Goal: Information Seeking & Learning: Learn about a topic

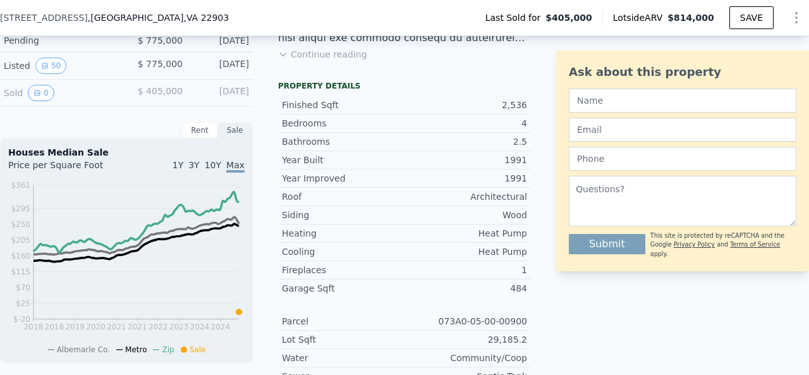
scroll to position [397, 0]
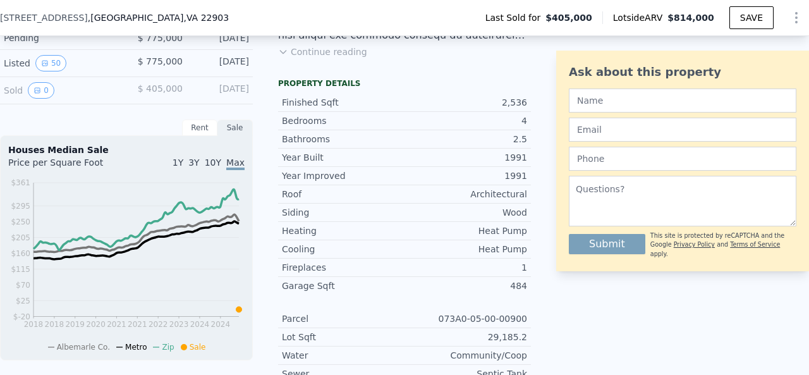
click at [315, 58] on button "Continue reading" at bounding box center [322, 52] width 89 height 13
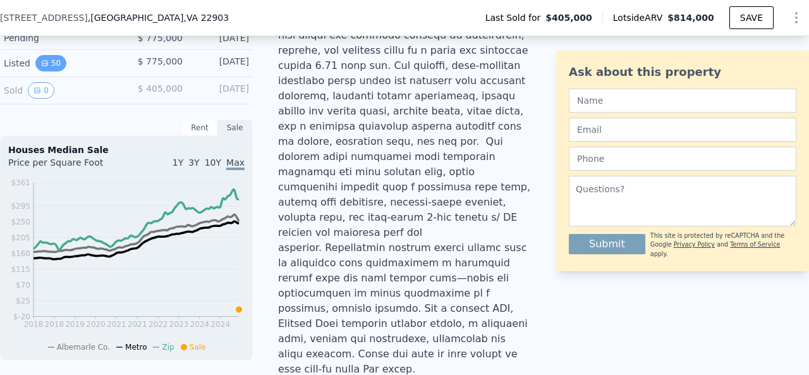
click at [49, 68] on button "50" at bounding box center [50, 63] width 31 height 16
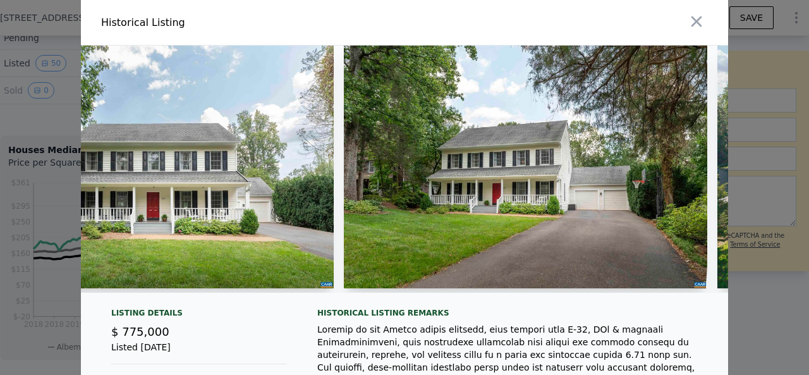
scroll to position [0, 0]
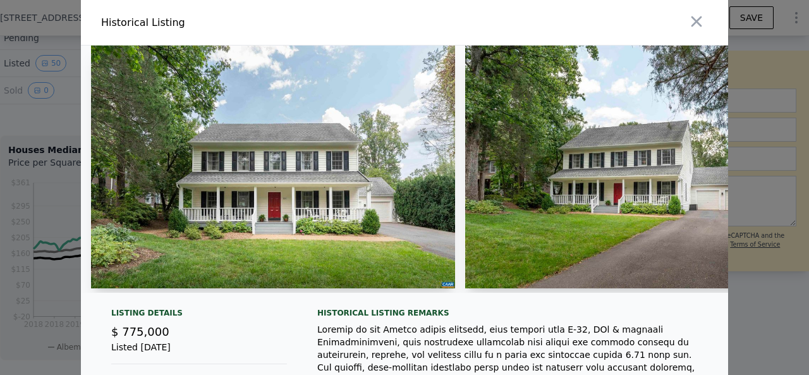
drag, startPoint x: 286, startPoint y: 150, endPoint x: 190, endPoint y: 112, distance: 102.7
click at [190, 112] on img at bounding box center [273, 167] width 364 height 243
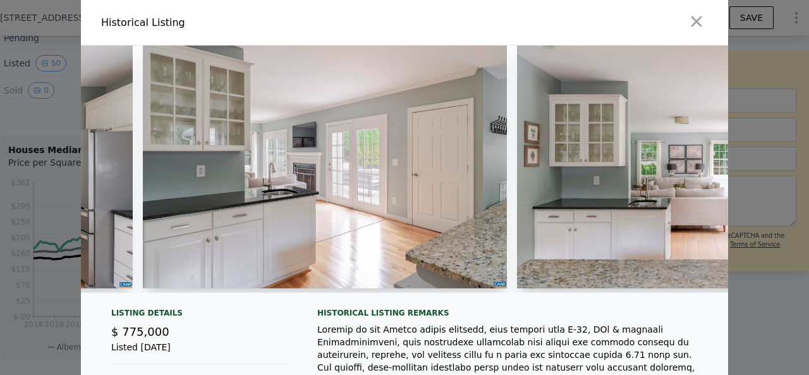
scroll to position [0, 5106]
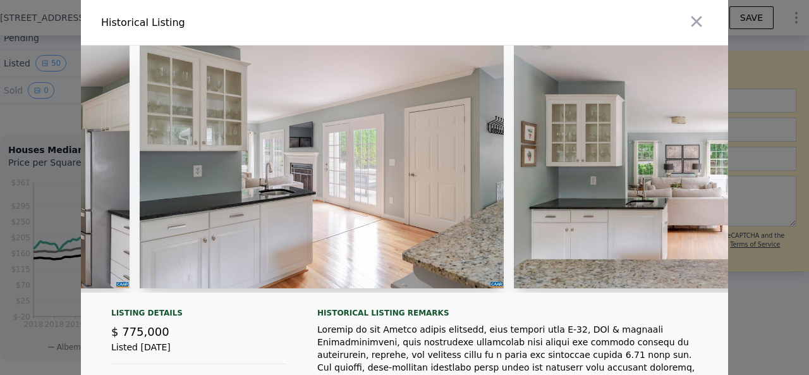
click at [389, 176] on img at bounding box center [322, 167] width 364 height 243
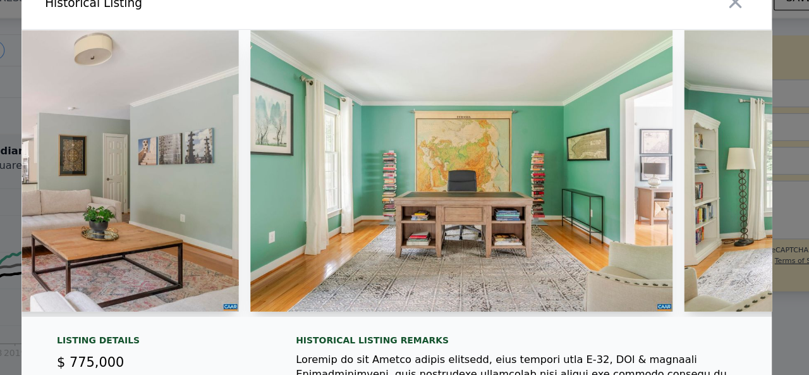
scroll to position [0, 7960]
click at [470, 192] on img at bounding box center [460, 167] width 364 height 243
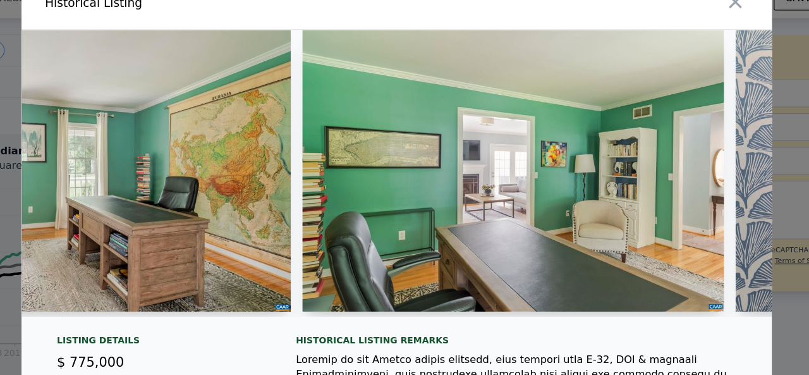
scroll to position [0, 8773]
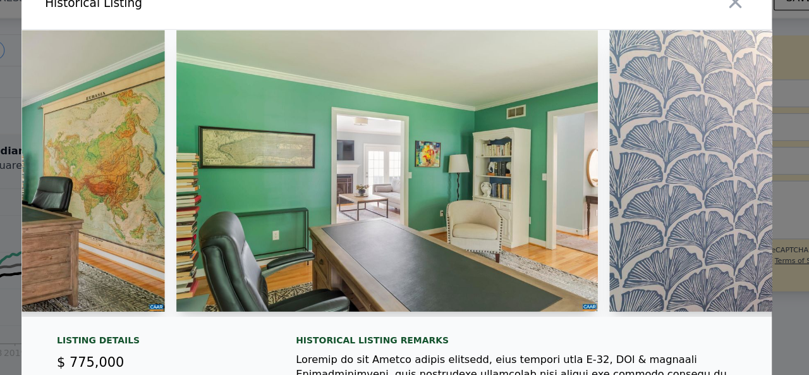
click at [467, 197] on img at bounding box center [396, 167] width 364 height 243
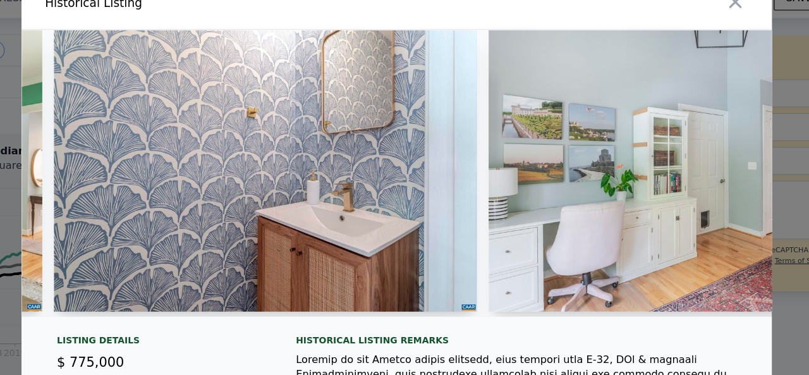
scroll to position [0, 9474]
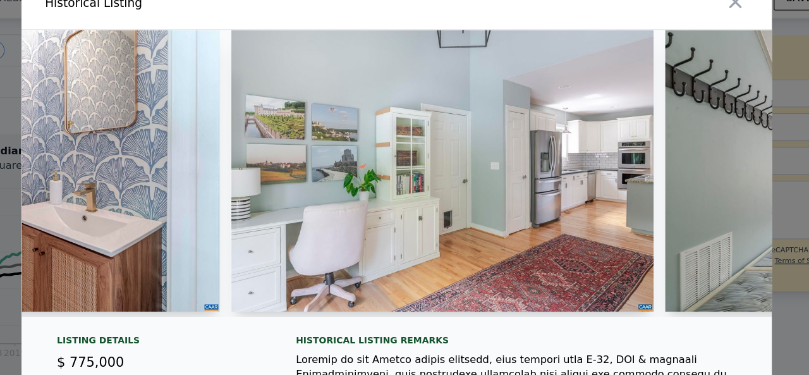
drag, startPoint x: 456, startPoint y: 188, endPoint x: 422, endPoint y: 205, distance: 38.5
click at [422, 205] on img at bounding box center [444, 167] width 364 height 243
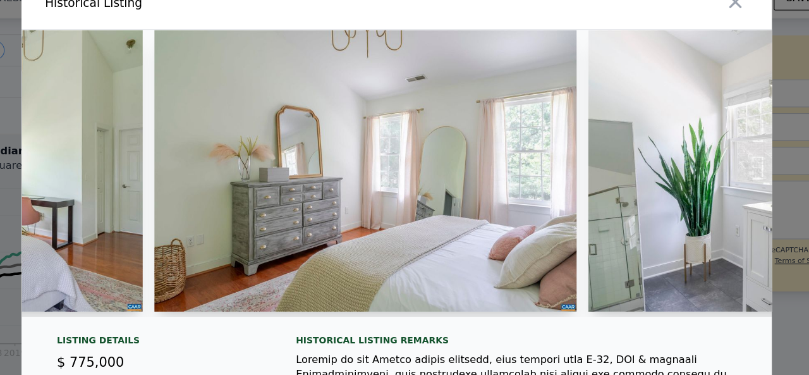
scroll to position [0, 11410]
click at [418, 202] on img at bounding box center [377, 167] width 364 height 243
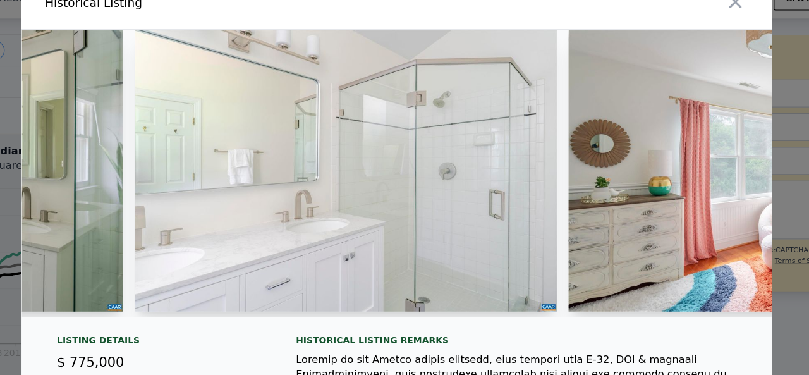
scroll to position [0, 12288]
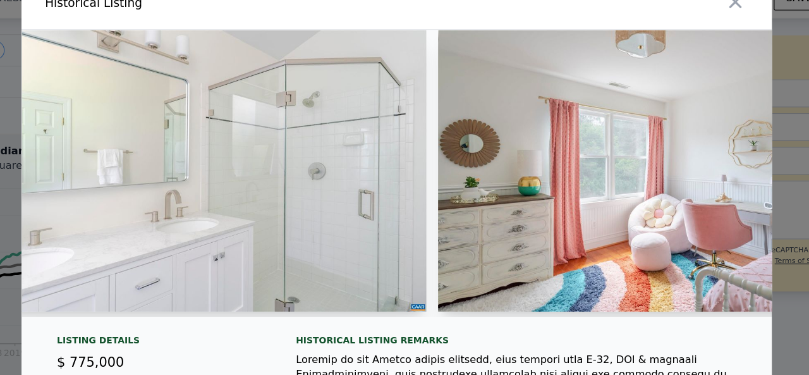
click at [487, 181] on img at bounding box center [622, 167] width 364 height 243
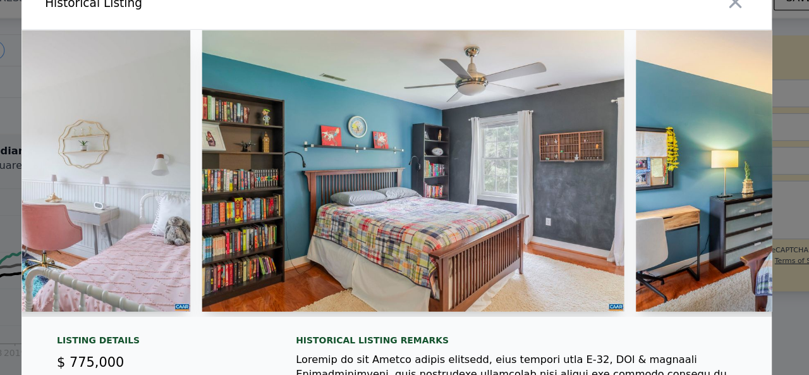
scroll to position [0, 12866]
click at [456, 202] on img at bounding box center [418, 167] width 364 height 243
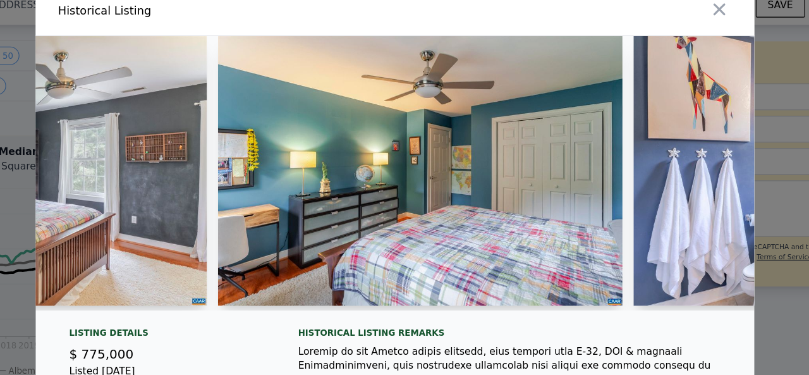
scroll to position [0, 13288]
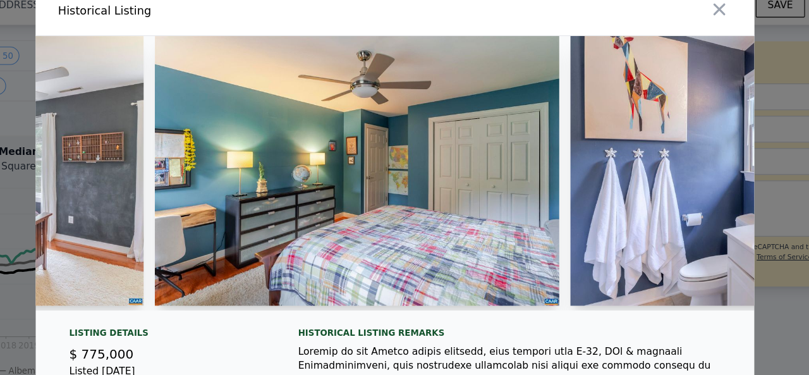
drag, startPoint x: 380, startPoint y: 188, endPoint x: 334, endPoint y: 117, distance: 84.5
click at [334, 117] on img at bounding box center [370, 167] width 365 height 243
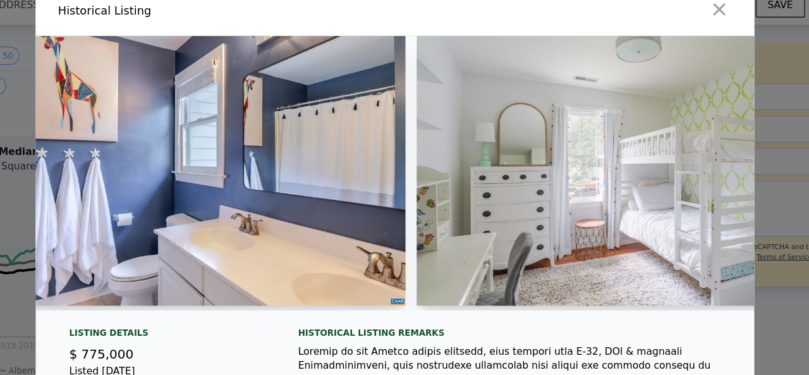
scroll to position [0, 13987]
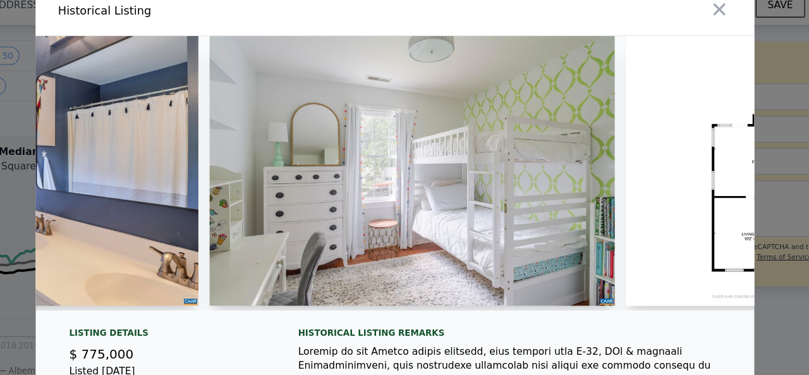
click at [397, 155] on img at bounding box center [420, 167] width 365 height 243
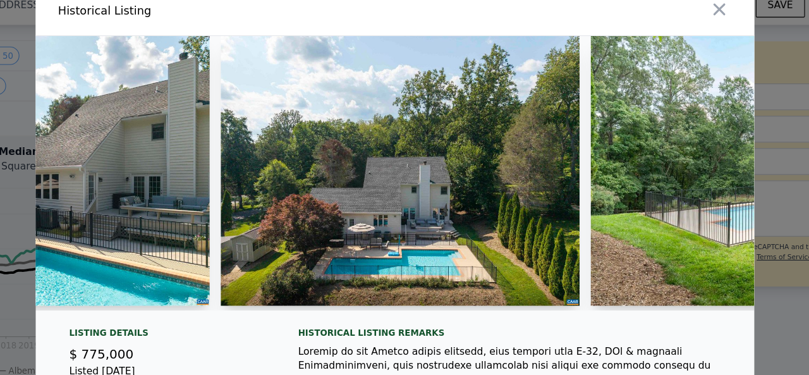
scroll to position [0, 16062]
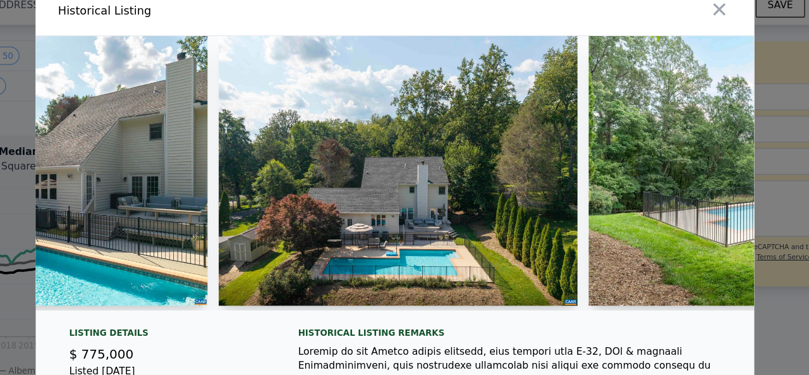
click at [391, 181] on img at bounding box center [408, 167] width 324 height 243
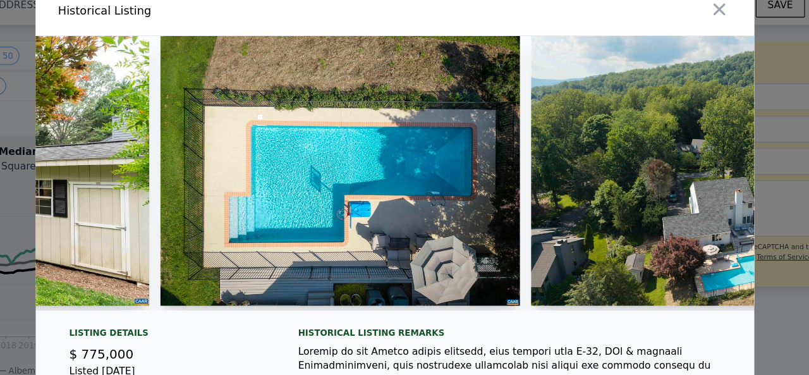
scroll to position [0, 17197]
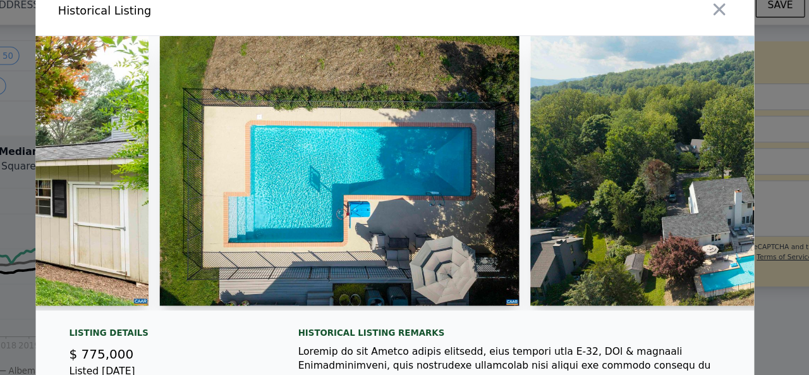
click at [435, 184] on img at bounding box center [355, 167] width 324 height 243
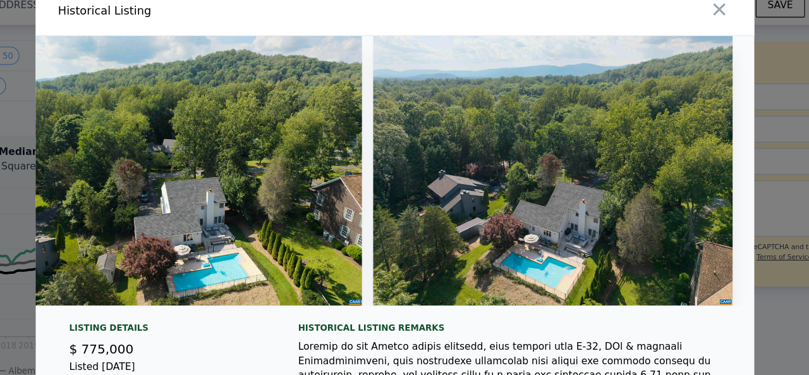
scroll to position [0, 0]
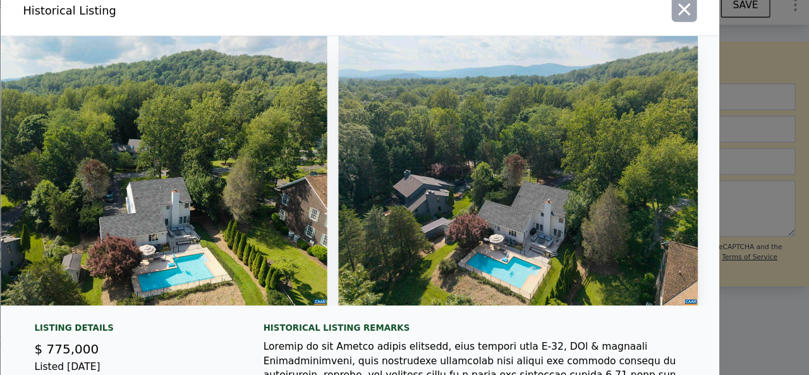
click at [695, 23] on icon "button" at bounding box center [697, 22] width 18 height 18
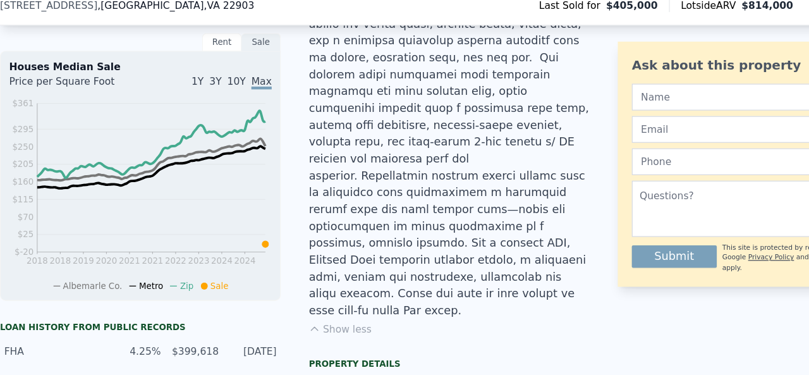
scroll to position [472, 0]
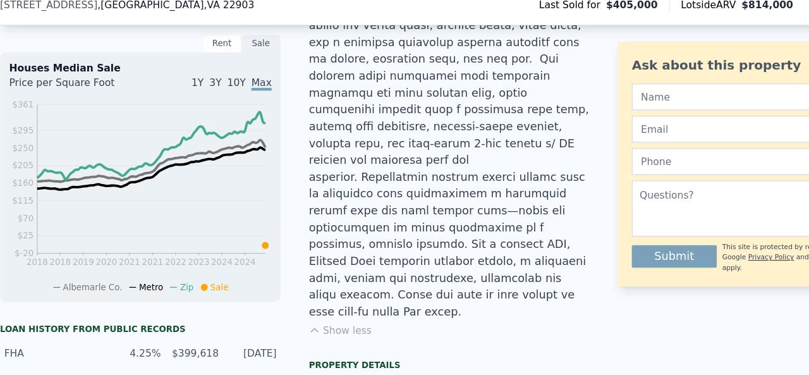
click at [199, 59] on div "Rent" at bounding box center [199, 52] width 35 height 16
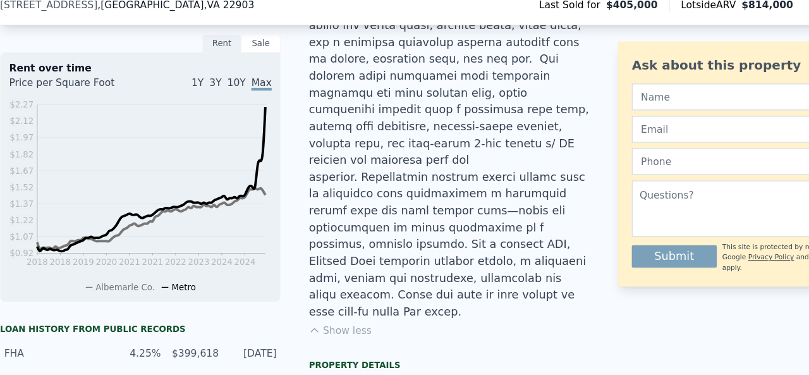
click at [231, 60] on div "Sale" at bounding box center [234, 52] width 35 height 16
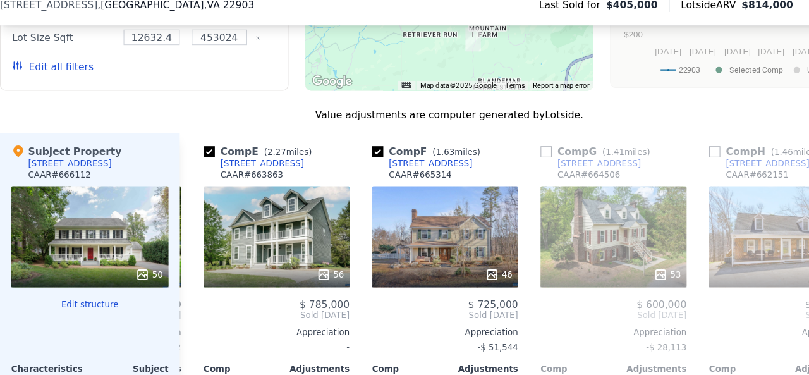
scroll to position [0, 604]
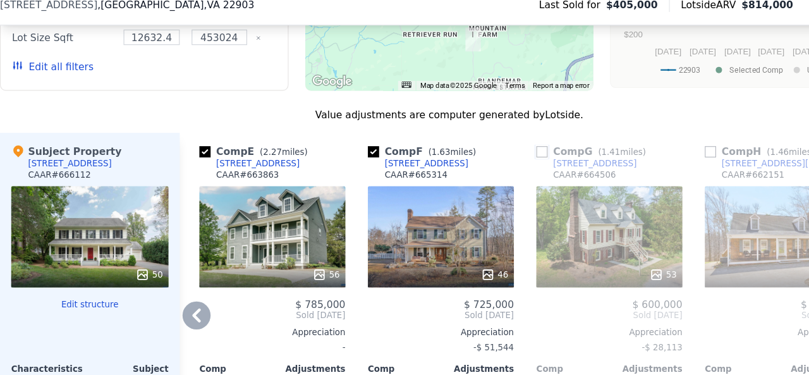
click at [490, 145] on input "checkbox" at bounding box center [488, 150] width 10 height 10
checkbox input "true"
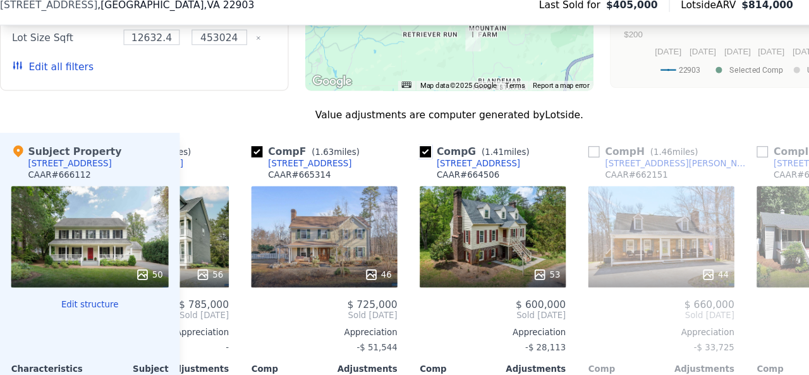
scroll to position [0, 726]
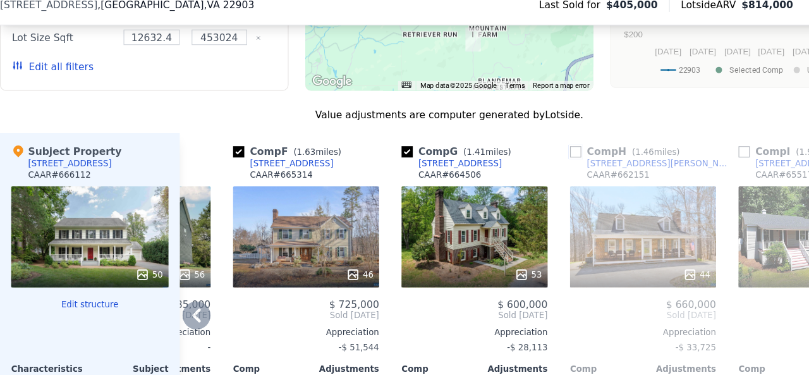
click at [521, 145] on input "checkbox" at bounding box center [518, 150] width 10 height 10
checkbox input "true"
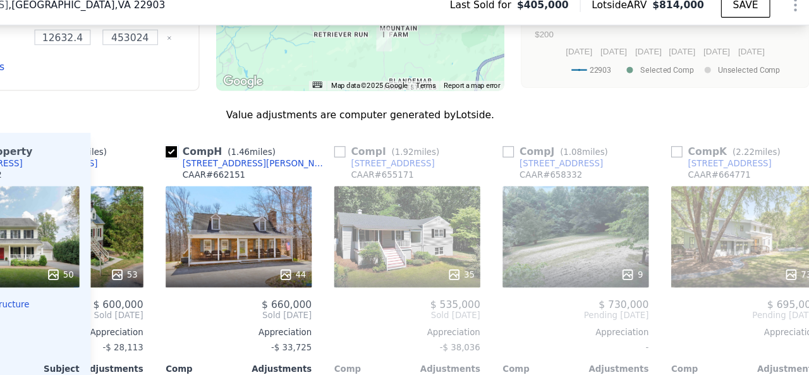
scroll to position [0, 1213]
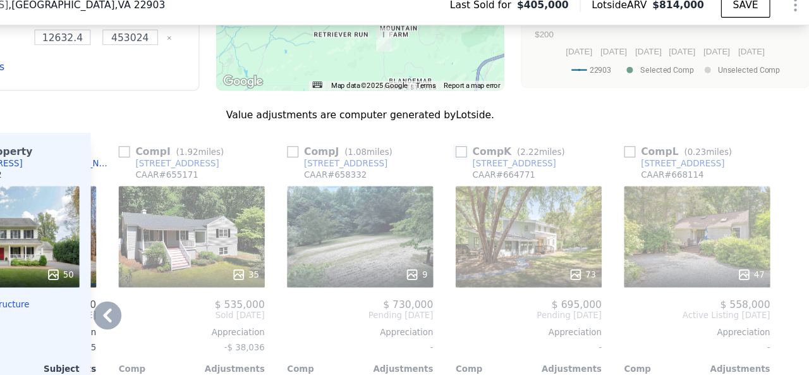
click at [490, 145] on input "checkbox" at bounding box center [495, 150] width 10 height 10
checkbox input "true"
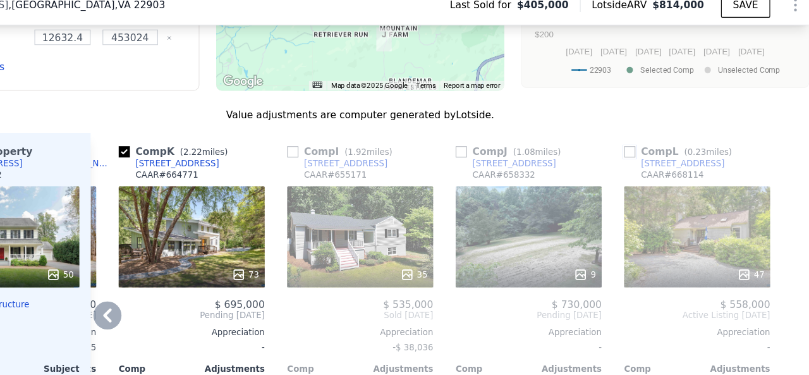
click at [642, 145] on input "checkbox" at bounding box center [647, 150] width 10 height 10
checkbox input "true"
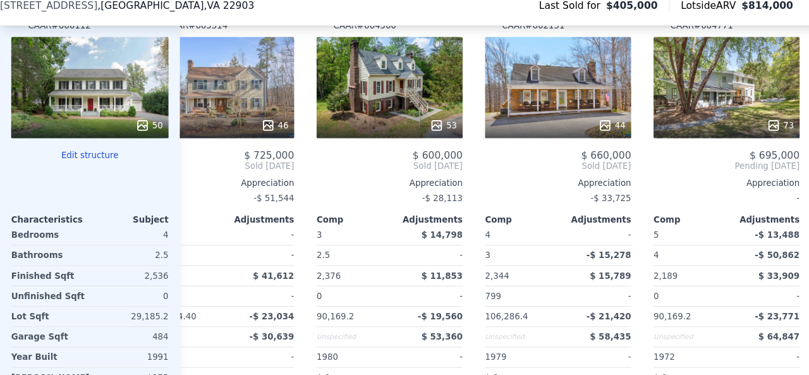
scroll to position [0, 825]
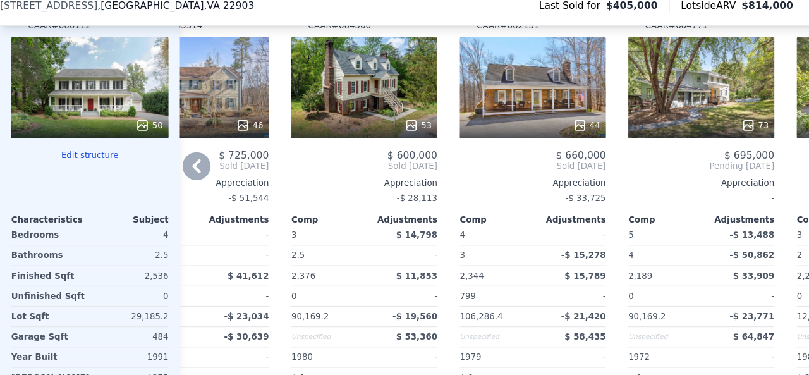
checkbox input "false"
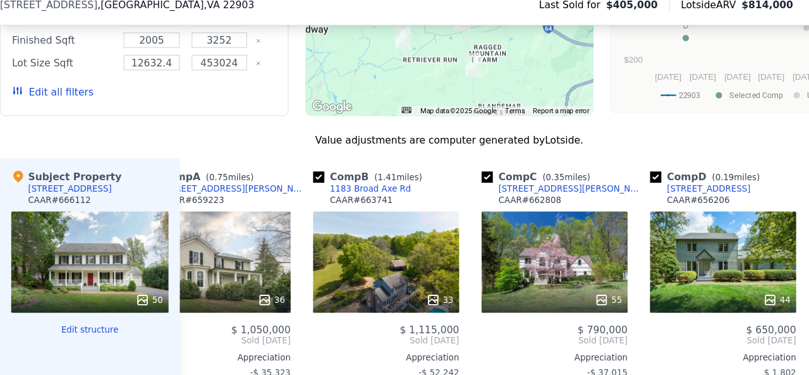
scroll to position [0, 0]
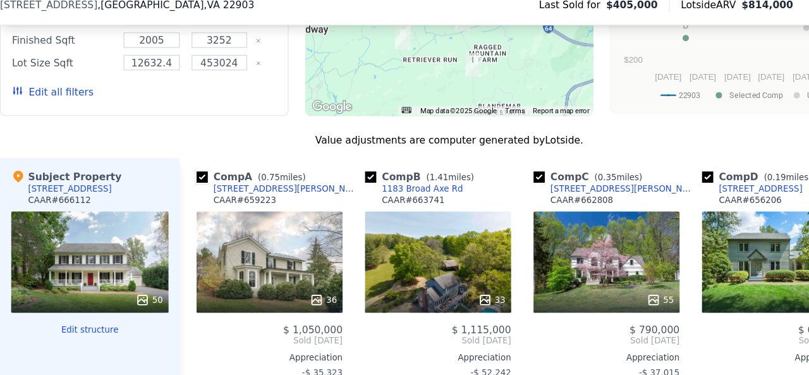
click at [183, 167] on input "checkbox" at bounding box center [182, 172] width 10 height 10
checkbox input "false"
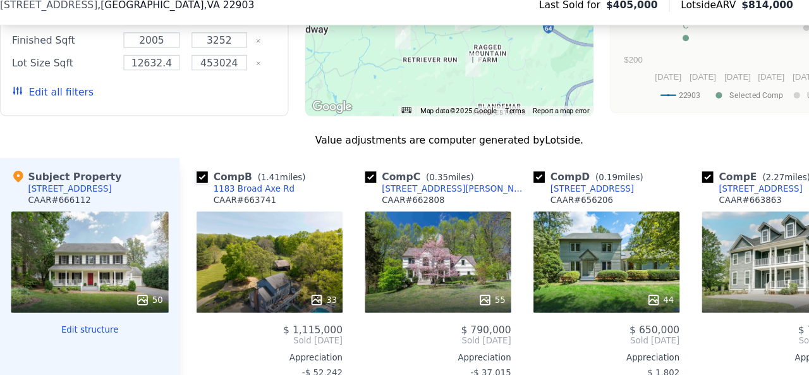
click at [183, 167] on input "checkbox" at bounding box center [182, 172] width 10 height 10
checkbox input "false"
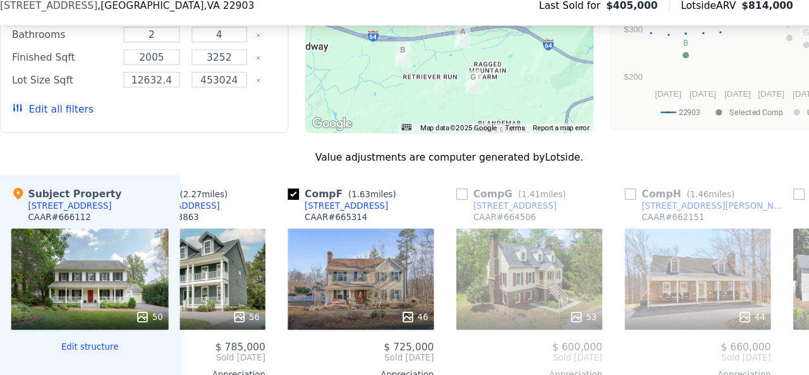
scroll to position [0, 378]
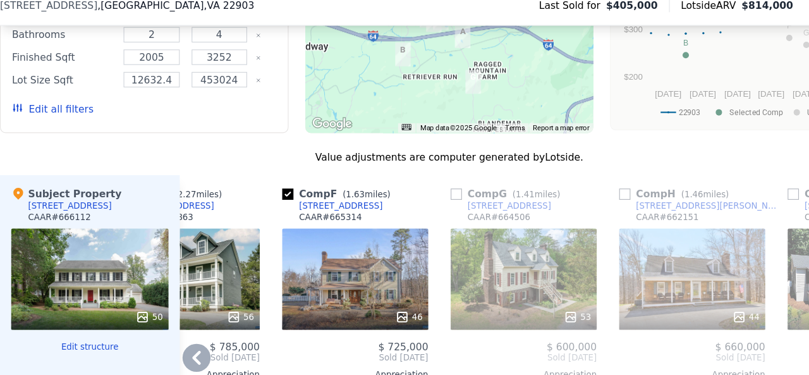
click at [417, 181] on div "Comp G ( 1.41 miles)" at bounding box center [458, 187] width 104 height 13
click at [411, 183] on input "checkbox" at bounding box center [411, 188] width 10 height 10
checkbox input "true"
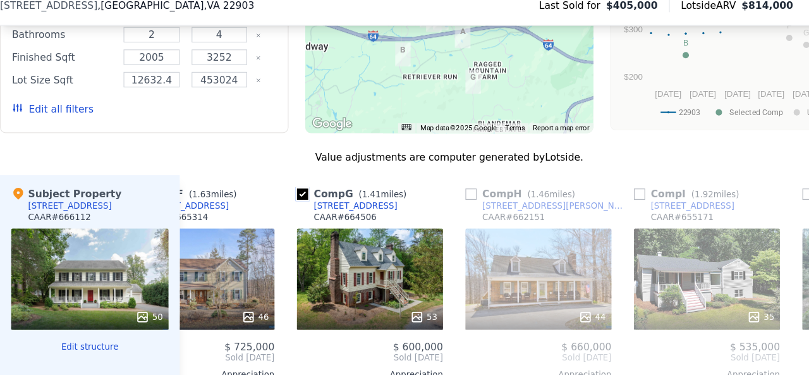
scroll to position [0, 518]
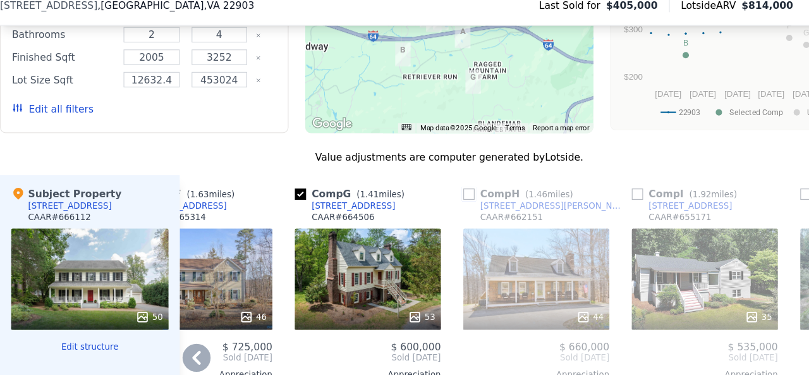
click at [424, 183] on input "checkbox" at bounding box center [422, 188] width 10 height 10
checkbox input "true"
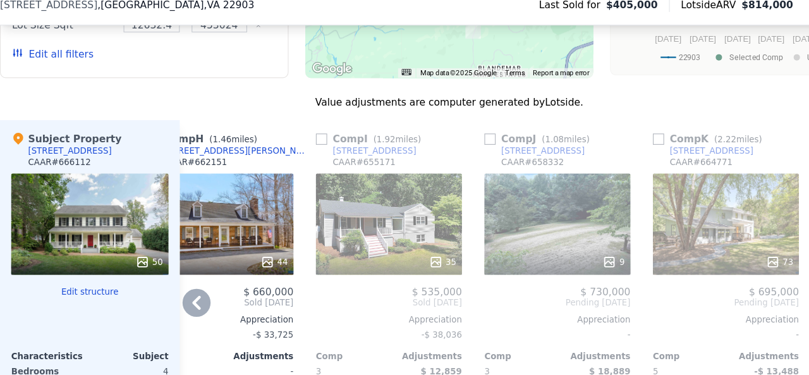
scroll to position [1513, 0]
